Goal: Navigation & Orientation: Find specific page/section

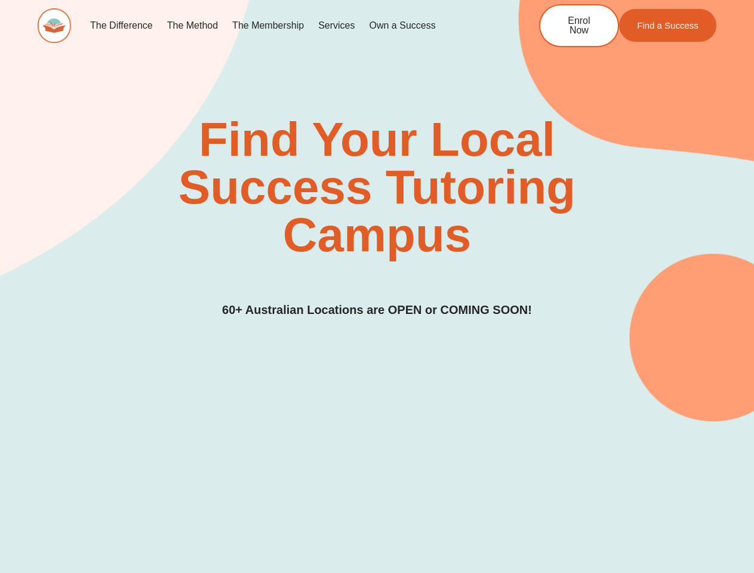
click at [377, 286] on div "Find Your Local Success Tutoring Campus 60+ Australian Locations are OPEN or CO…" at bounding box center [377, 218] width 679 height 204
click at [336, 26] on link "Services" at bounding box center [336, 25] width 51 height 27
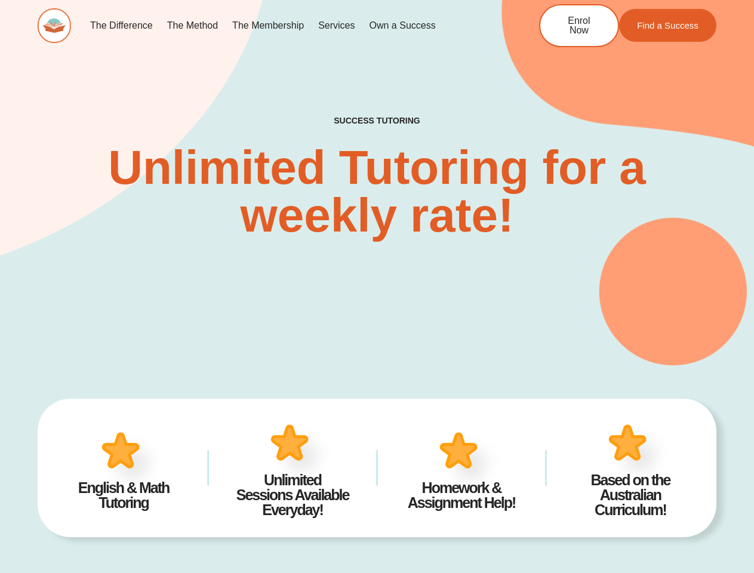
click at [377, 286] on div "SUCCESS TUTORING​ Unlimited Tutoring for a weekly rate!" at bounding box center [377, 159] width 679 height 412
click at [336, 26] on link "Services" at bounding box center [336, 25] width 51 height 27
